Goal: Task Accomplishment & Management: Manage account settings

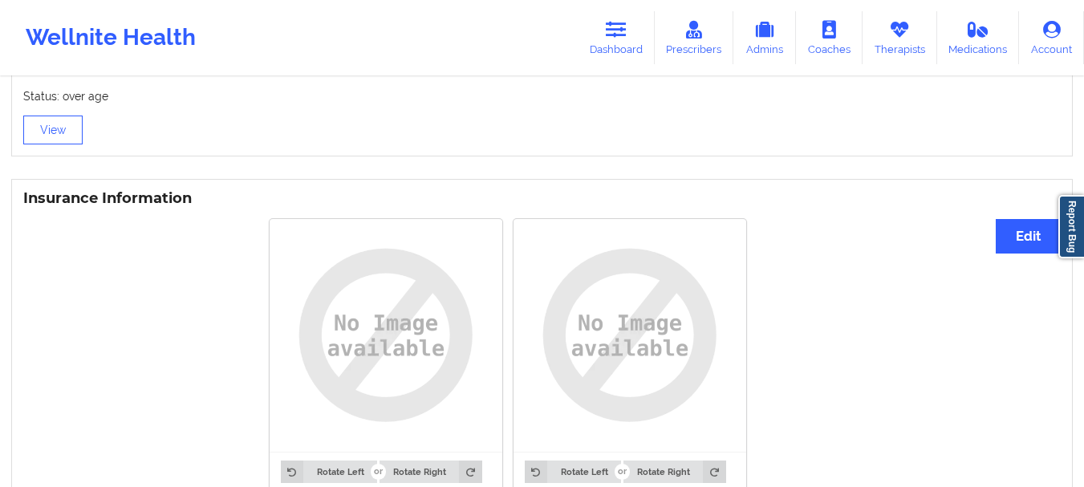
scroll to position [1122, 0]
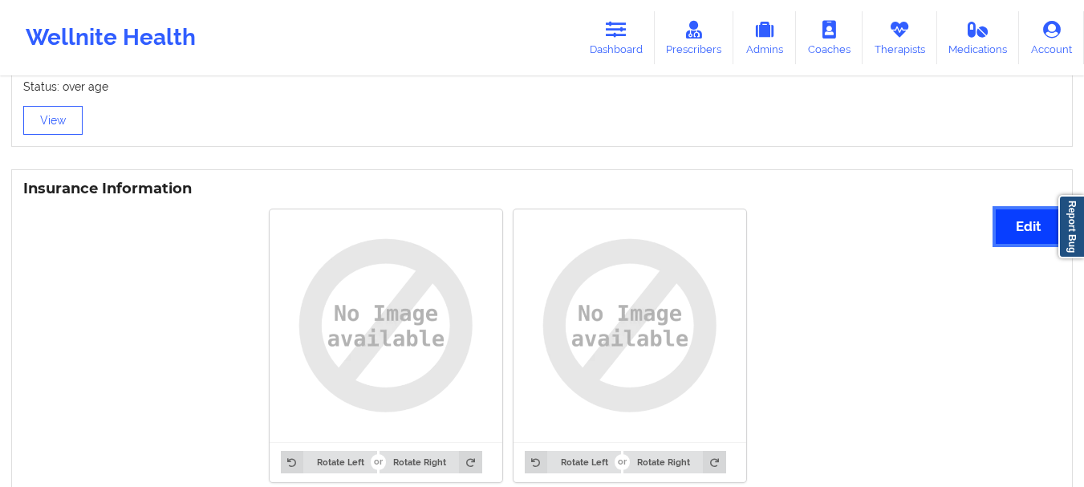
click at [1022, 222] on button "Edit" at bounding box center [1028, 226] width 65 height 34
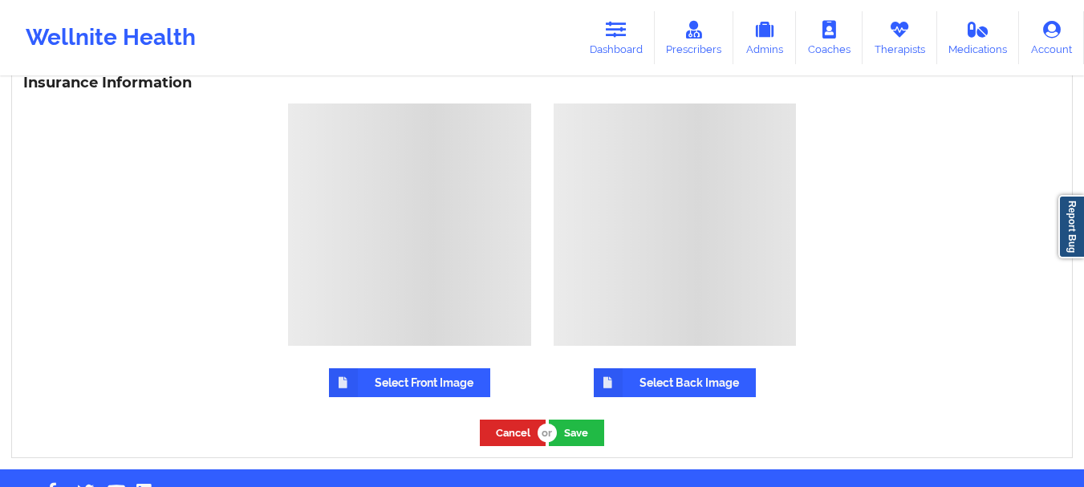
scroll to position [1263, 0]
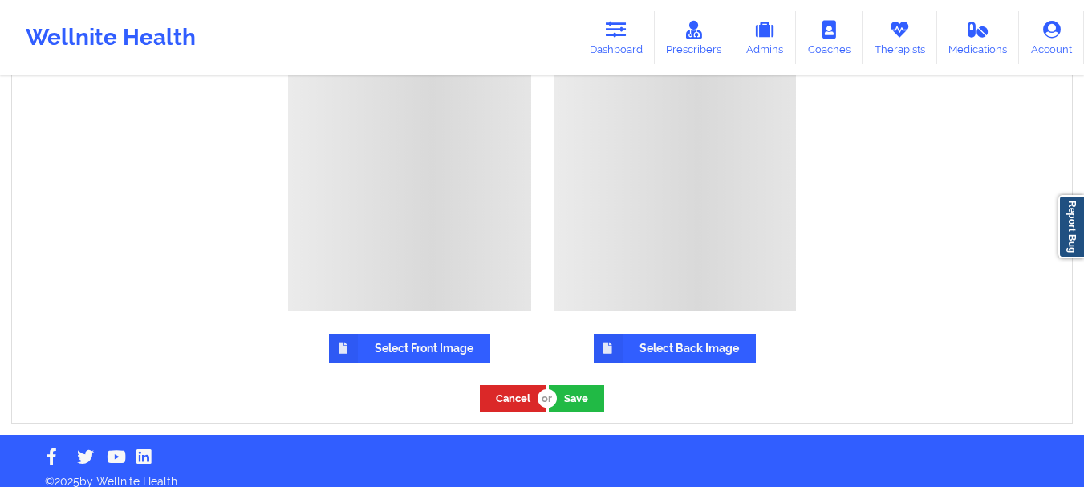
click at [397, 334] on label "Select Front Image" at bounding box center [409, 348] width 161 height 29
click at [0, 0] on input "Select Front Image" at bounding box center [0, 0] width 0 height 0
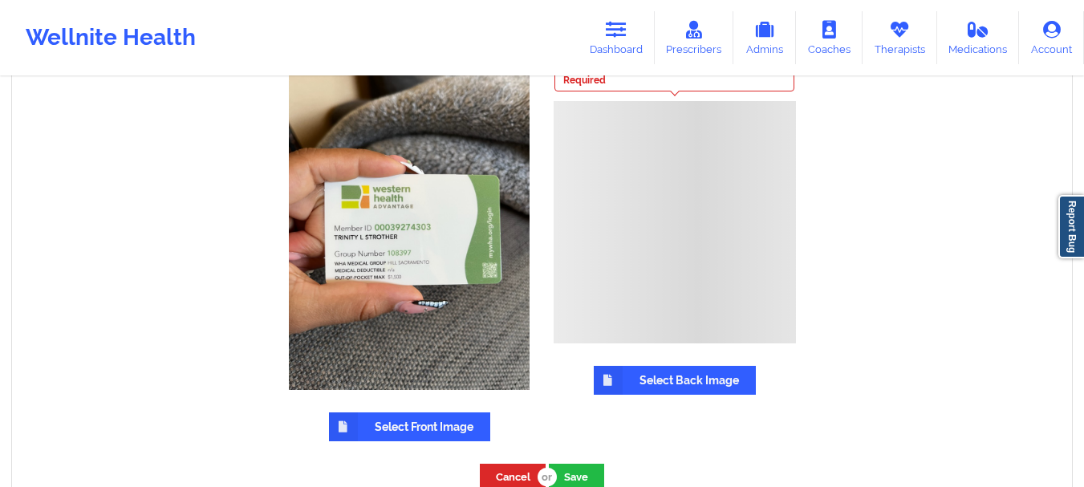
click at [647, 370] on label "Select Back Image" at bounding box center [675, 380] width 162 height 29
click at [0, 0] on input "Select Back Image" at bounding box center [0, 0] width 0 height 0
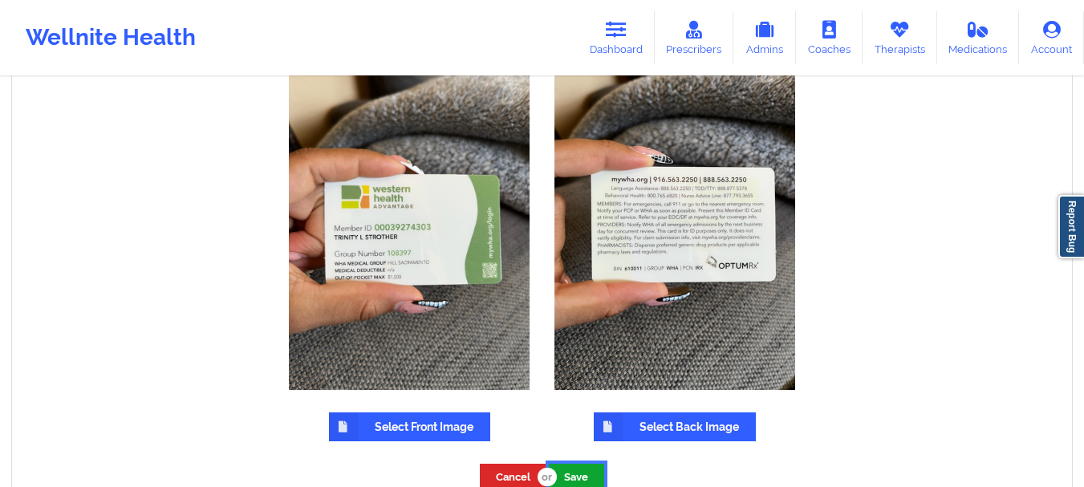
click at [581, 469] on button "Save" at bounding box center [576, 477] width 55 height 26
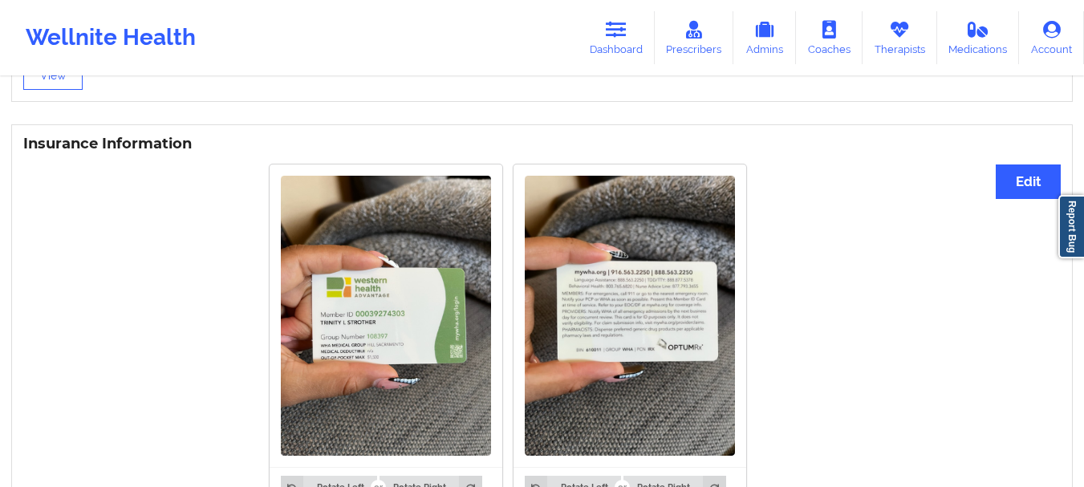
scroll to position [1168, 0]
